Goal: Task Accomplishment & Management: Use online tool/utility

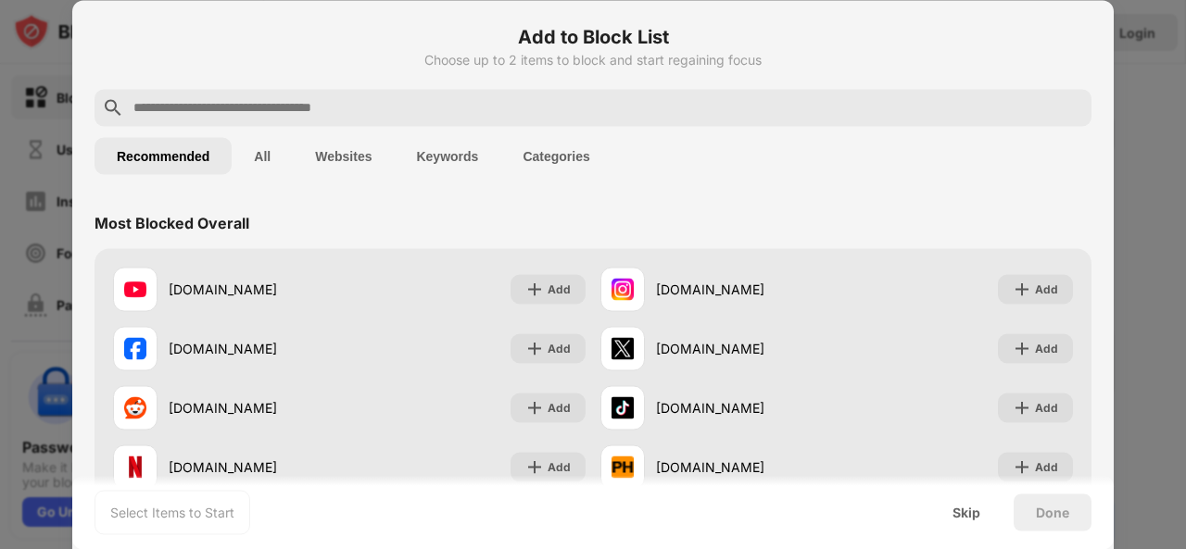
click at [621, 98] on input "text" at bounding box center [608, 107] width 952 height 22
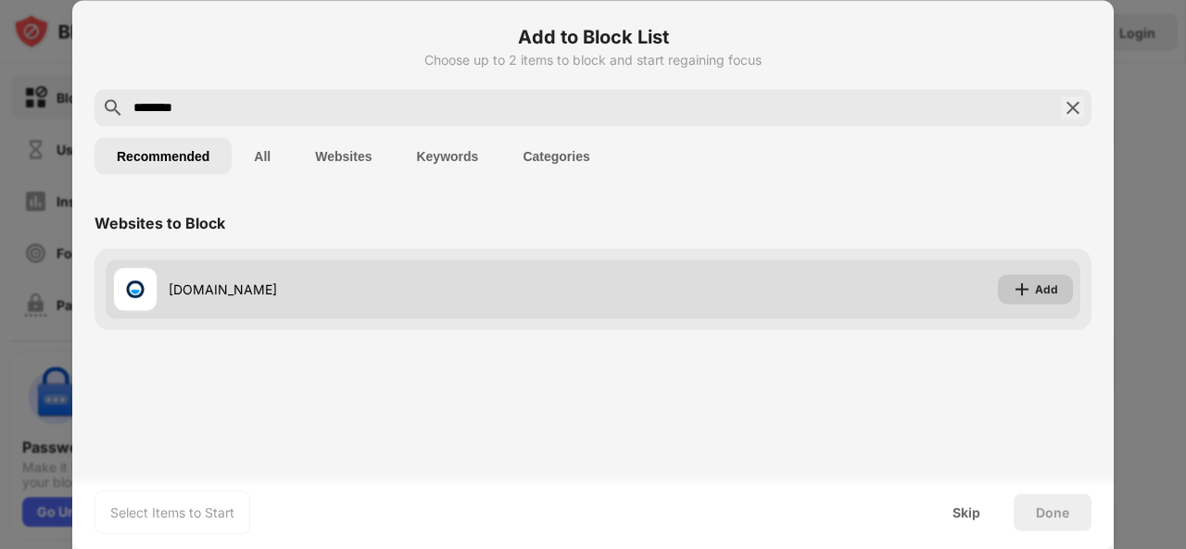
type input "********"
click at [1019, 293] on img at bounding box center [1021, 289] width 19 height 19
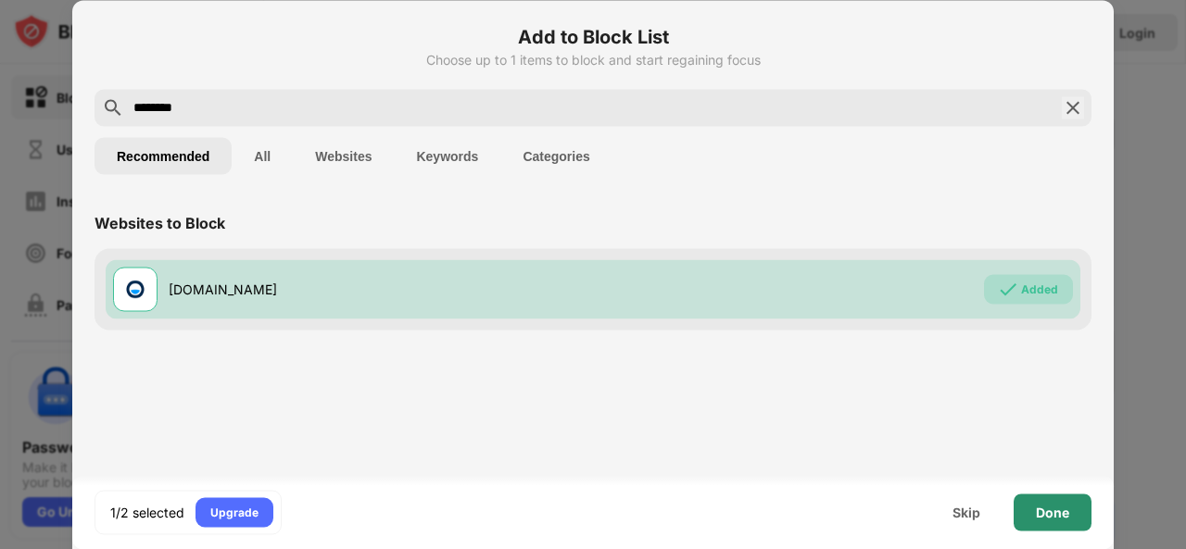
click at [1038, 517] on div "Done" at bounding box center [1052, 512] width 33 height 15
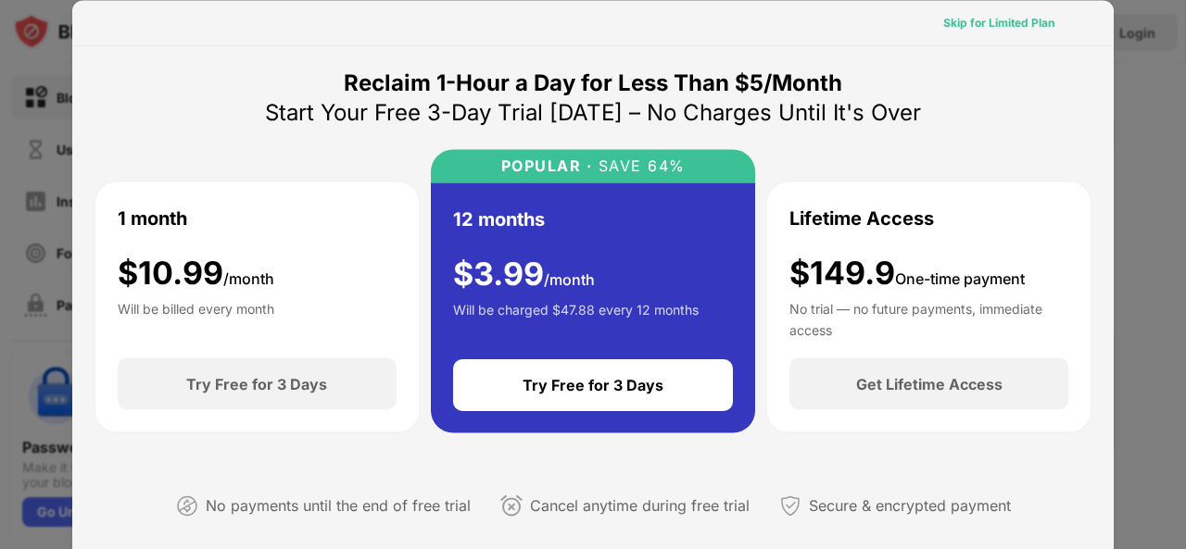
click at [984, 24] on div "Skip for Limited Plan" at bounding box center [998, 22] width 111 height 19
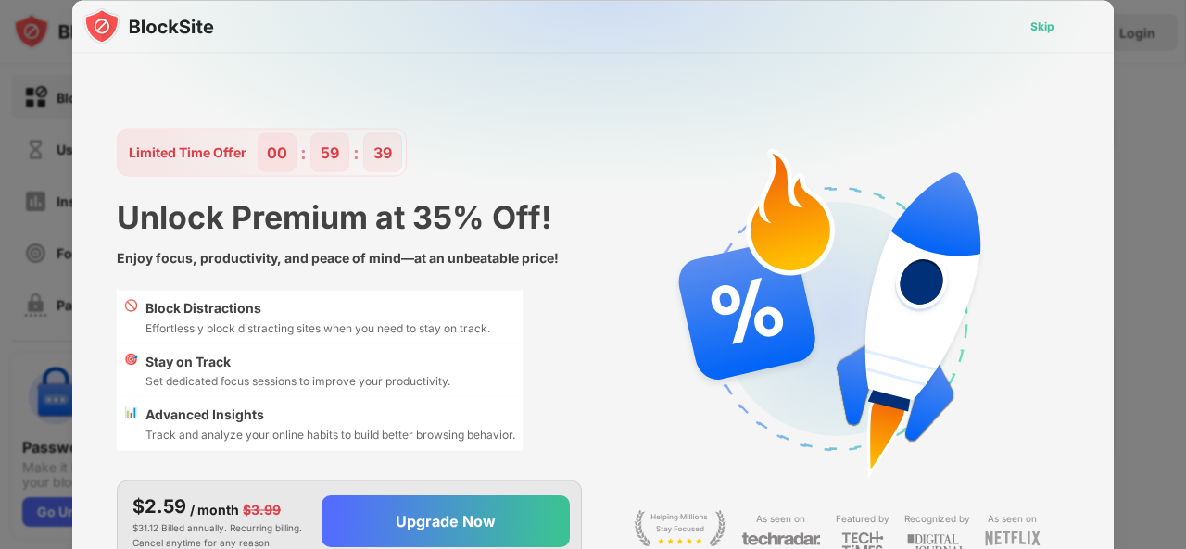
click at [1056, 12] on div "Skip" at bounding box center [1042, 26] width 54 height 30
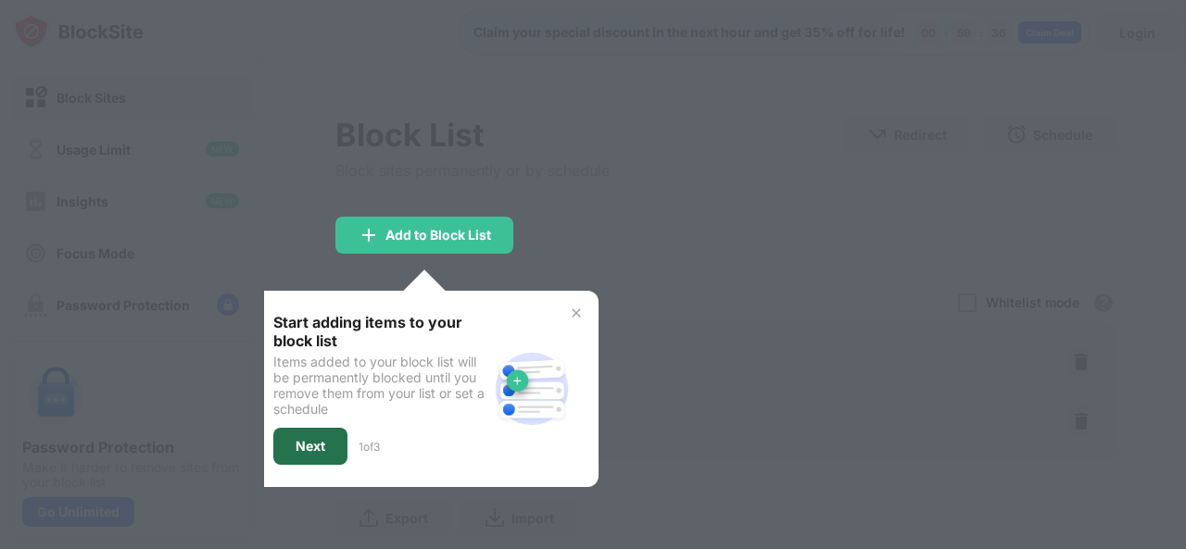
click at [317, 441] on div "Next" at bounding box center [310, 446] width 30 height 15
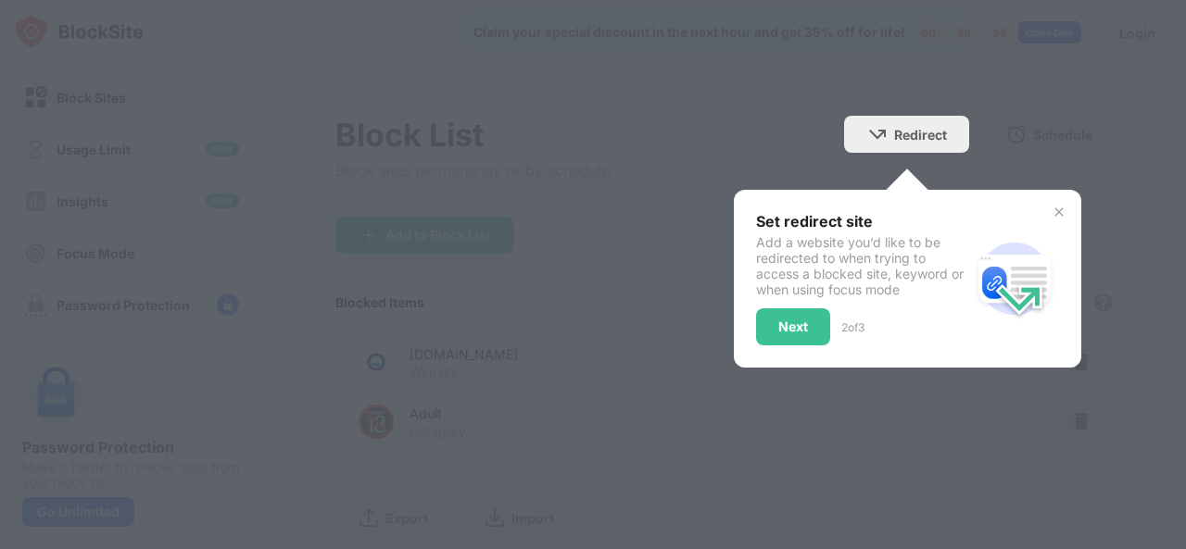
click at [868, 155] on div at bounding box center [593, 274] width 1186 height 549
click at [1048, 220] on div "Set redirect site Add a website you’d like to be redirected to when trying to a…" at bounding box center [907, 279] width 347 height 178
click at [1051, 215] on img at bounding box center [1058, 212] width 15 height 15
